Goal: Task Accomplishment & Management: Manage account settings

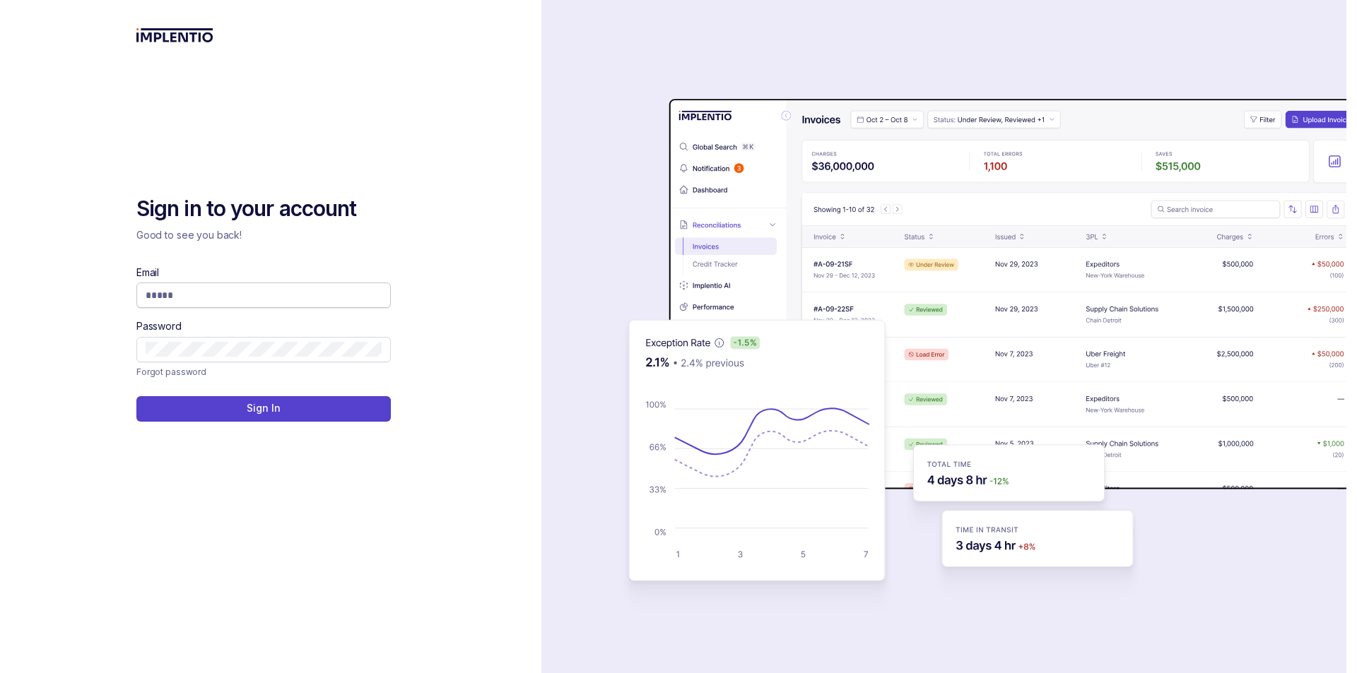
click at [182, 302] on span at bounding box center [263, 295] width 254 height 25
click at [199, 300] on input "Email" at bounding box center [264, 295] width 236 height 14
type input "**********"
